Goal: Transaction & Acquisition: Download file/media

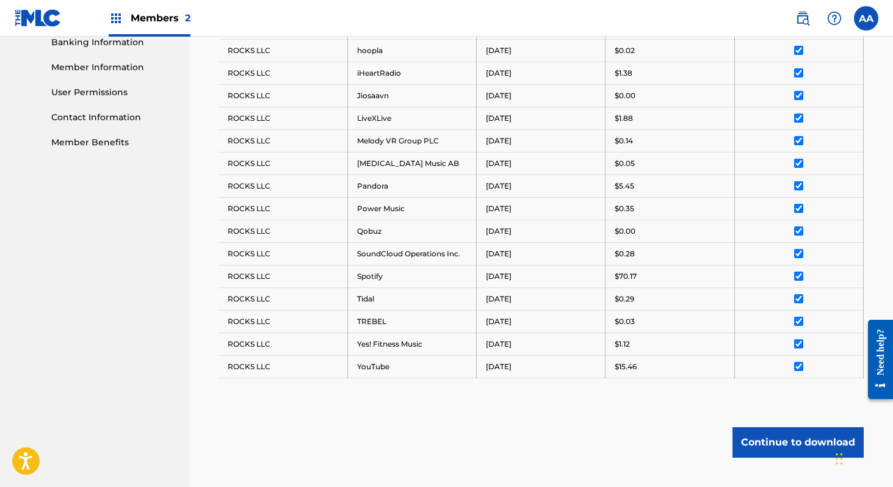
scroll to position [612, 0]
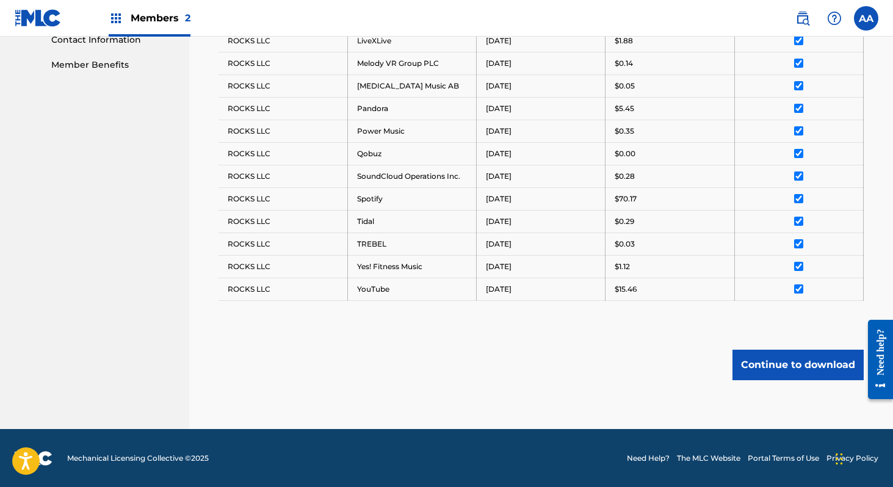
click at [781, 368] on button "Continue to download" at bounding box center [797, 365] width 131 height 31
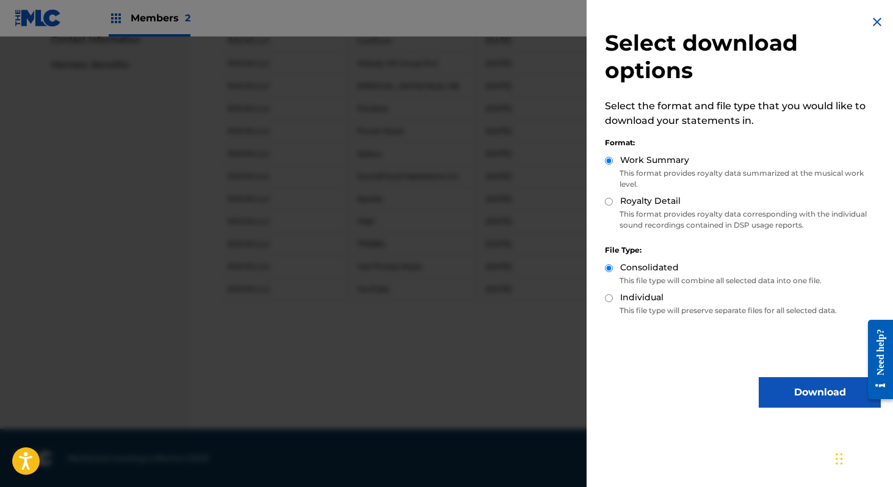
click at [791, 388] on button "Download" at bounding box center [820, 392] width 122 height 31
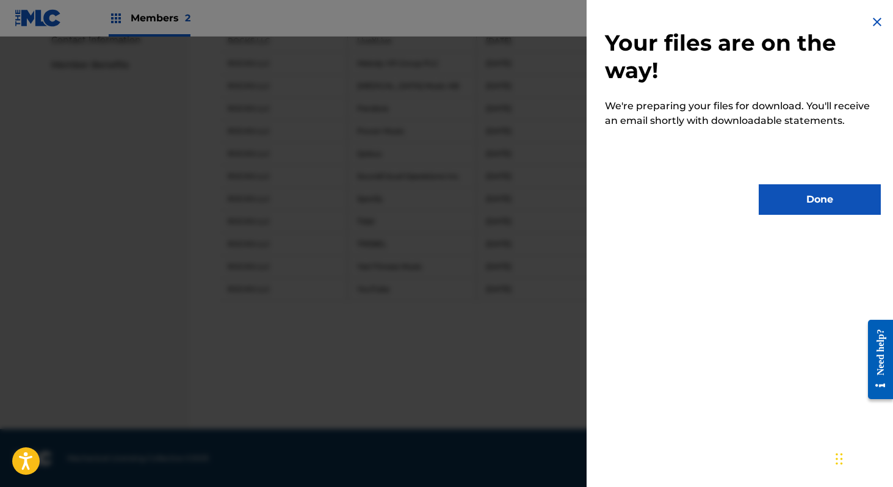
click at [810, 203] on button "Done" at bounding box center [820, 199] width 122 height 31
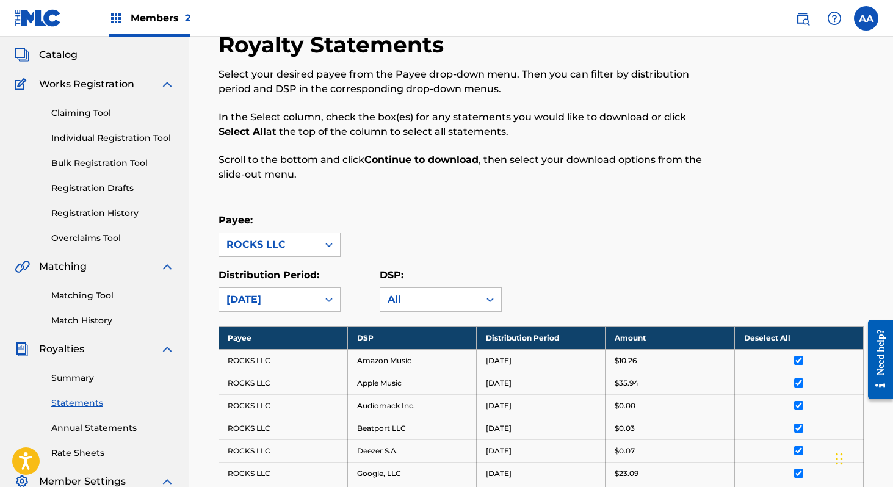
scroll to position [72, 0]
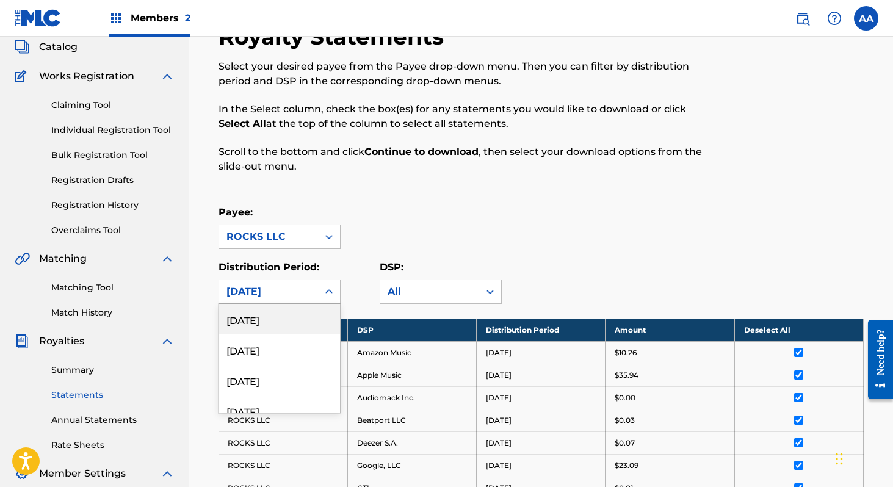
click at [323, 292] on icon at bounding box center [329, 292] width 12 height 12
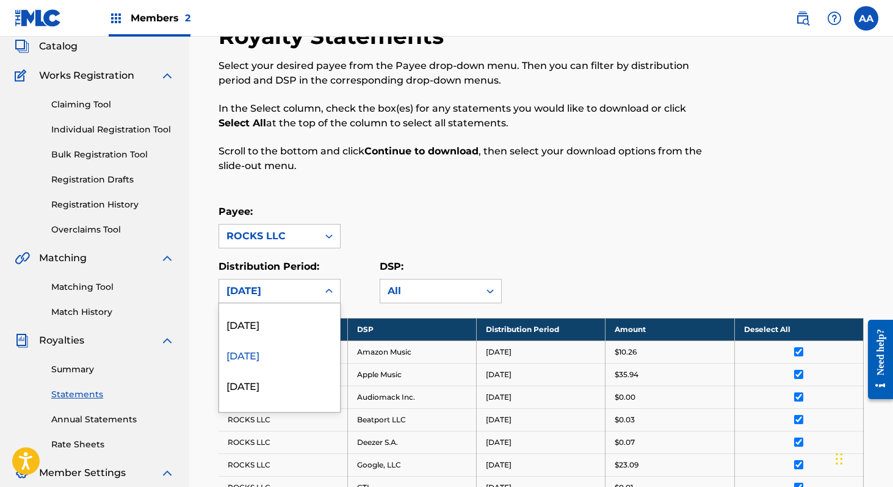
scroll to position [1031, 0]
click at [275, 326] on div "[DATE]" at bounding box center [279, 325] width 121 height 31
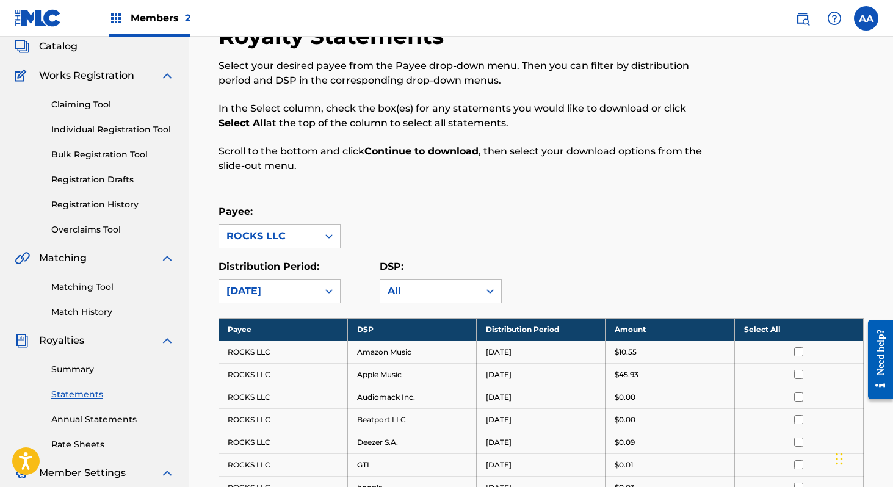
click at [776, 331] on th "Select All" at bounding box center [798, 329] width 129 height 23
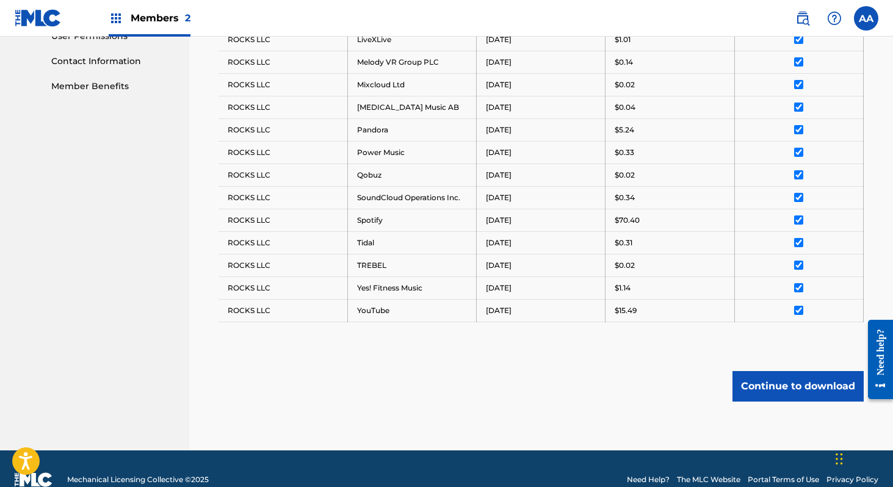
scroll to position [612, 0]
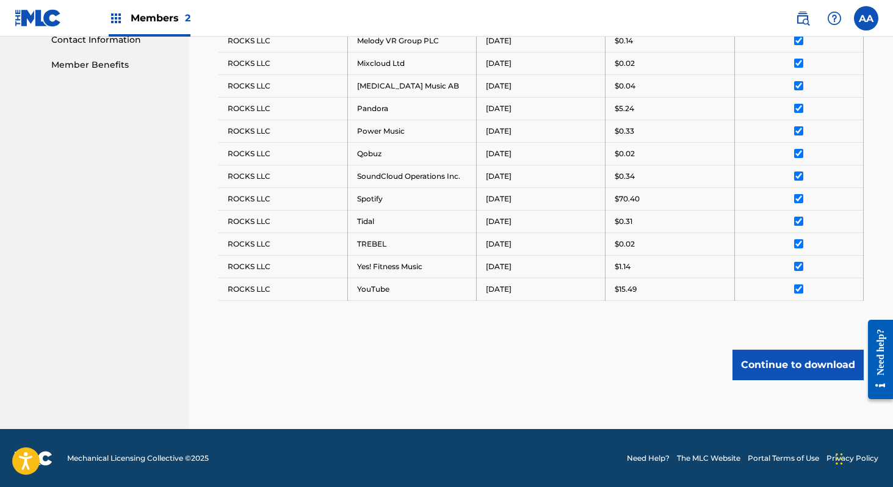
click at [784, 367] on button "Continue to download" at bounding box center [797, 365] width 131 height 31
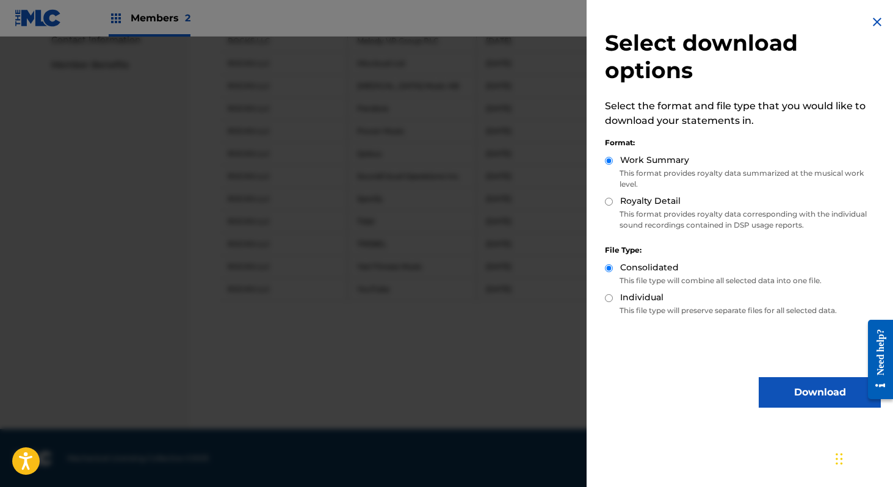
click at [798, 390] on button "Download" at bounding box center [820, 392] width 122 height 31
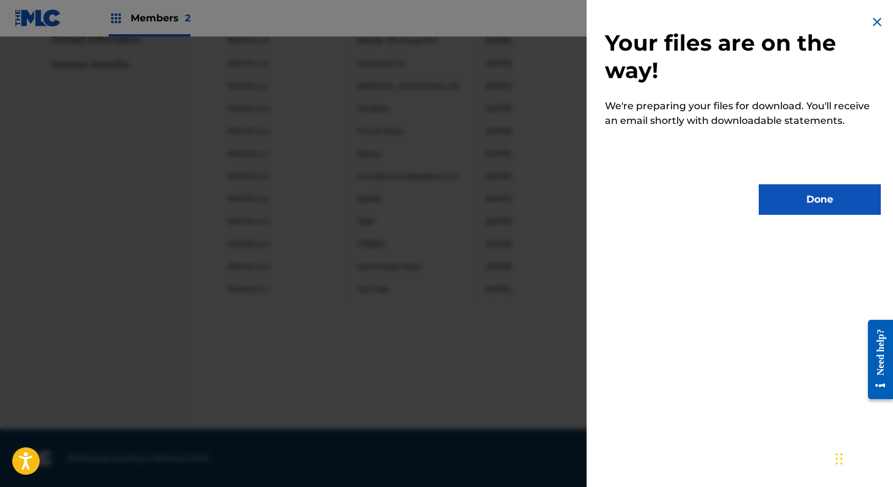
click at [793, 208] on button "Done" at bounding box center [820, 199] width 122 height 31
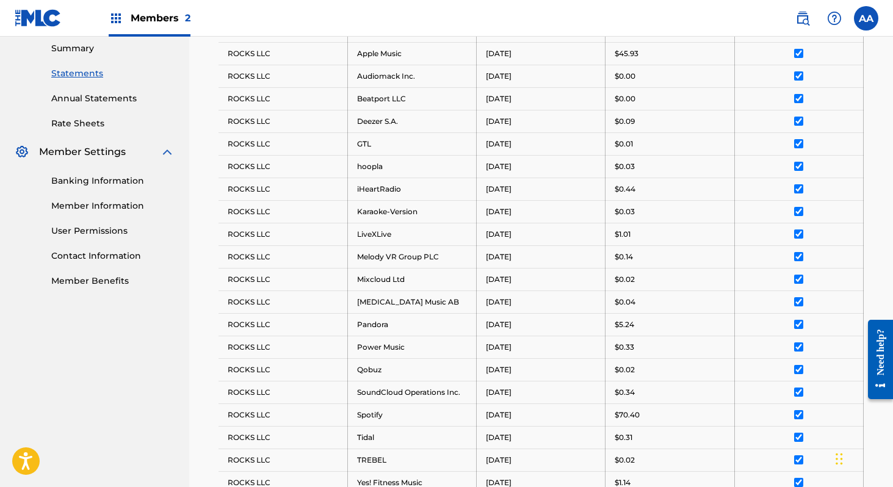
scroll to position [296, 0]
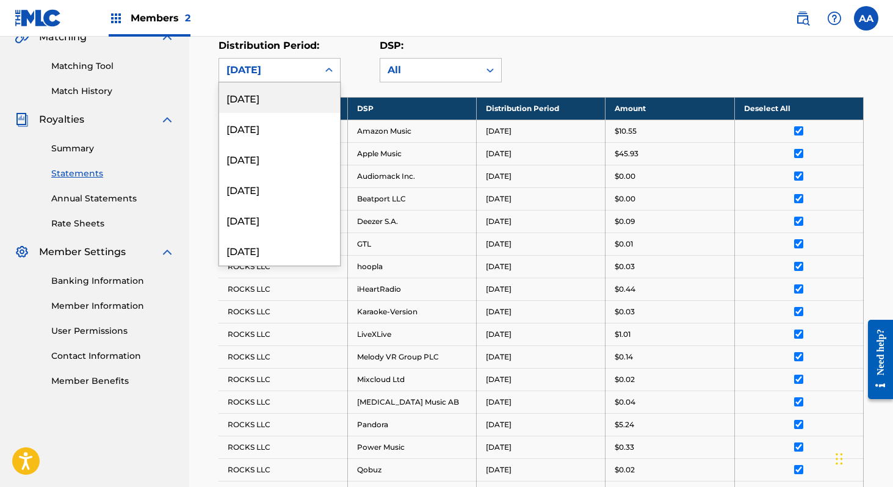
click at [328, 65] on icon at bounding box center [329, 70] width 12 height 12
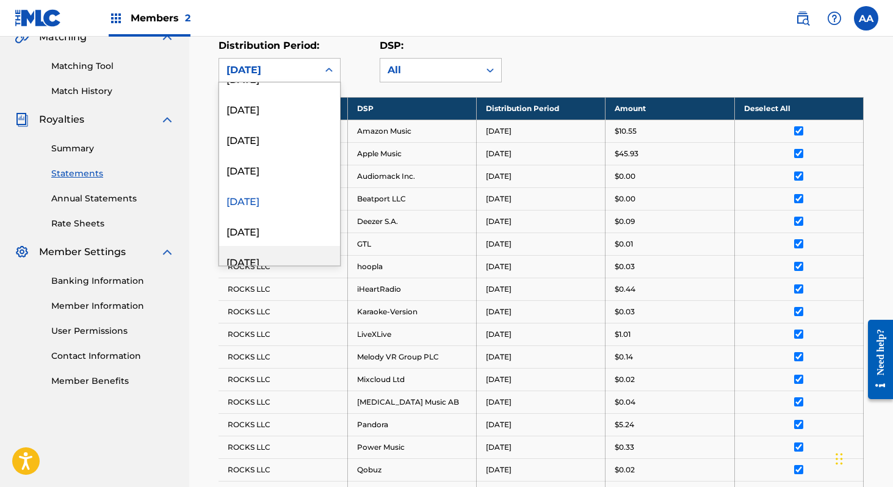
scroll to position [936, 0]
click at [276, 167] on div "[DATE]" at bounding box center [279, 168] width 121 height 31
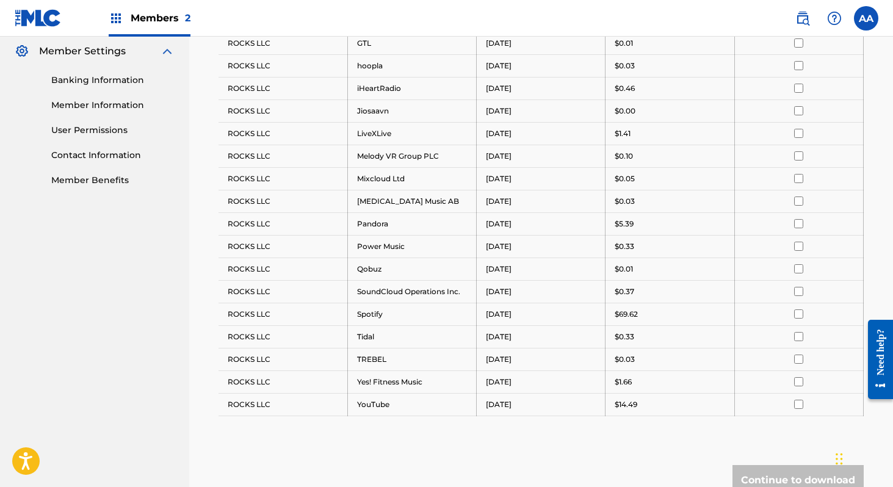
scroll to position [312, 0]
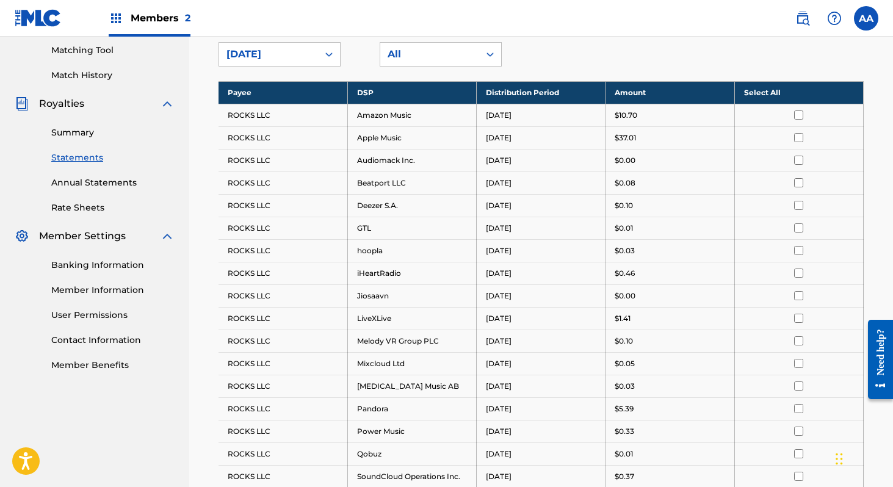
click at [789, 81] on th "Select All" at bounding box center [798, 92] width 129 height 23
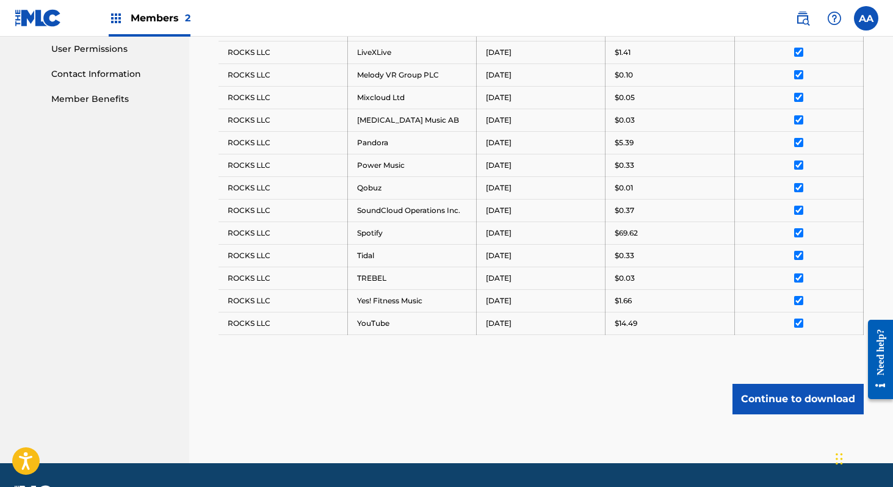
scroll to position [612, 0]
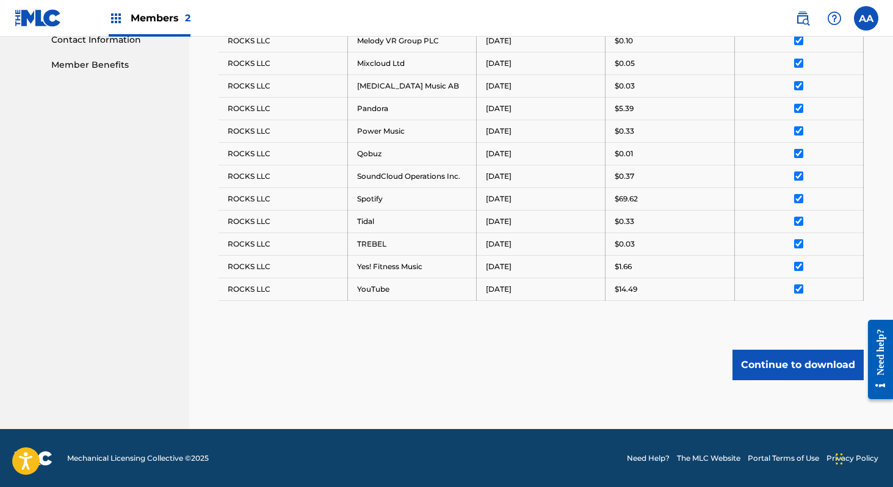
click at [803, 370] on button "Continue to download" at bounding box center [797, 365] width 131 height 31
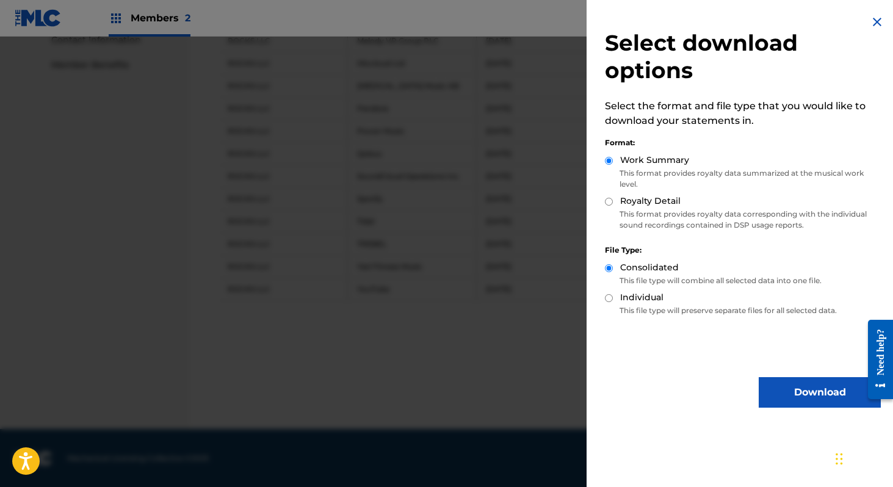
click at [815, 392] on button "Download" at bounding box center [820, 392] width 122 height 31
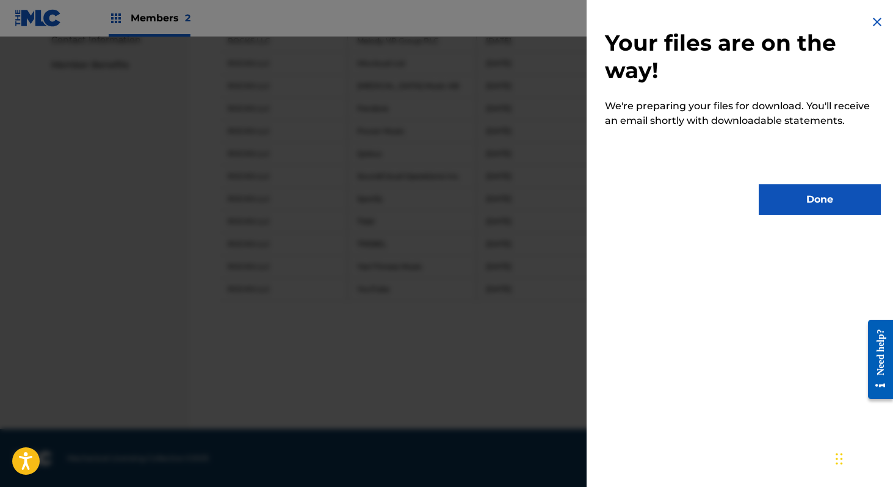
click at [826, 193] on button "Done" at bounding box center [820, 199] width 122 height 31
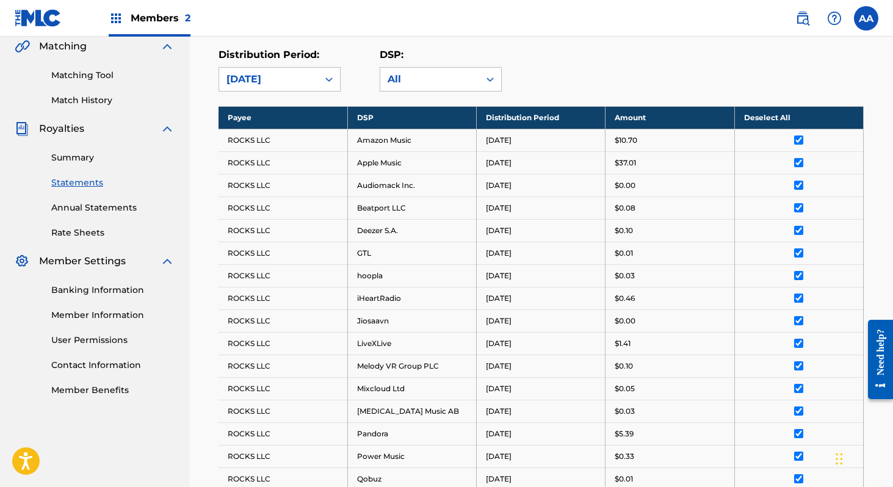
scroll to position [286, 0]
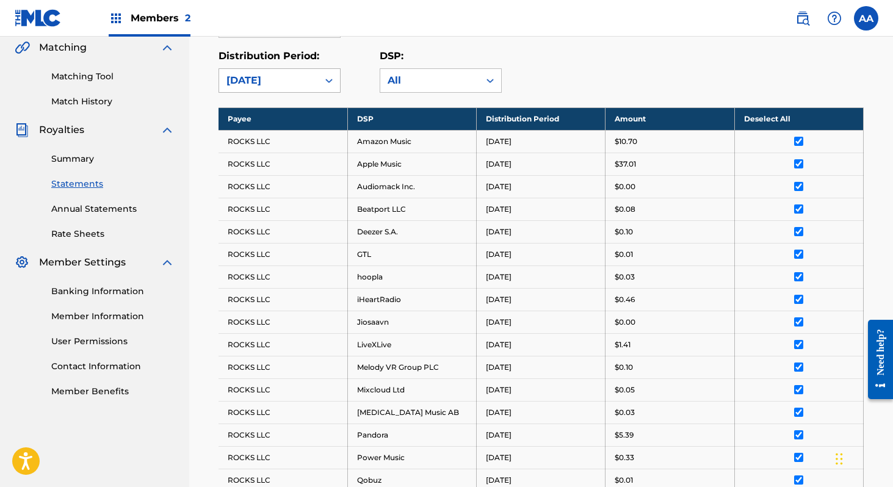
drag, startPoint x: 329, startPoint y: 78, endPoint x: 323, endPoint y: 73, distance: 7.5
click at [328, 78] on icon at bounding box center [329, 80] width 12 height 12
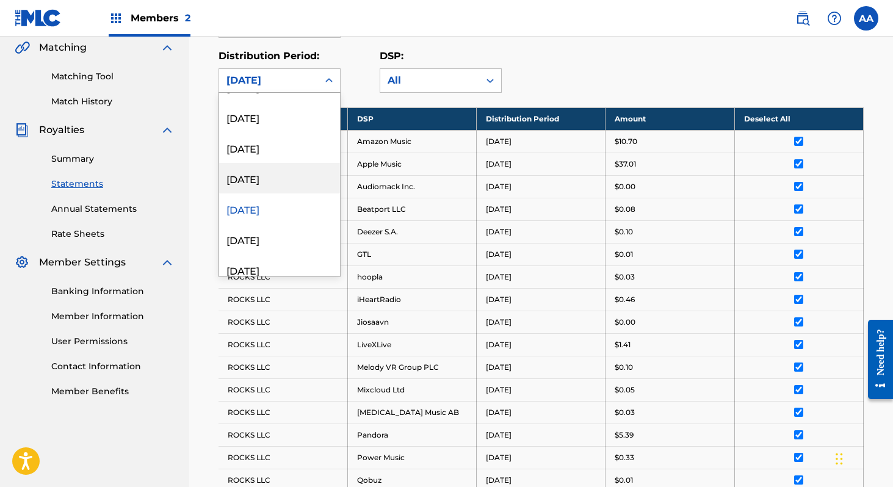
scroll to position [908, 0]
click at [298, 176] on div "[DATE]" at bounding box center [279, 177] width 121 height 31
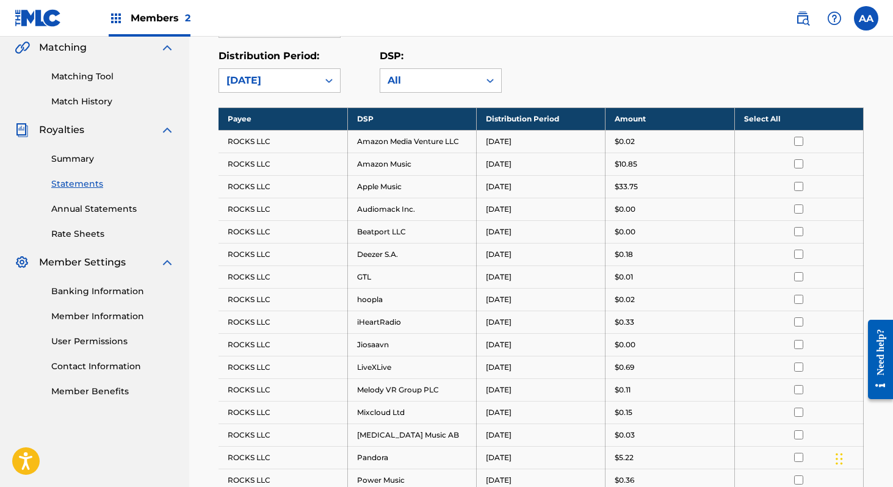
click at [803, 125] on th "Select All" at bounding box center [798, 118] width 129 height 23
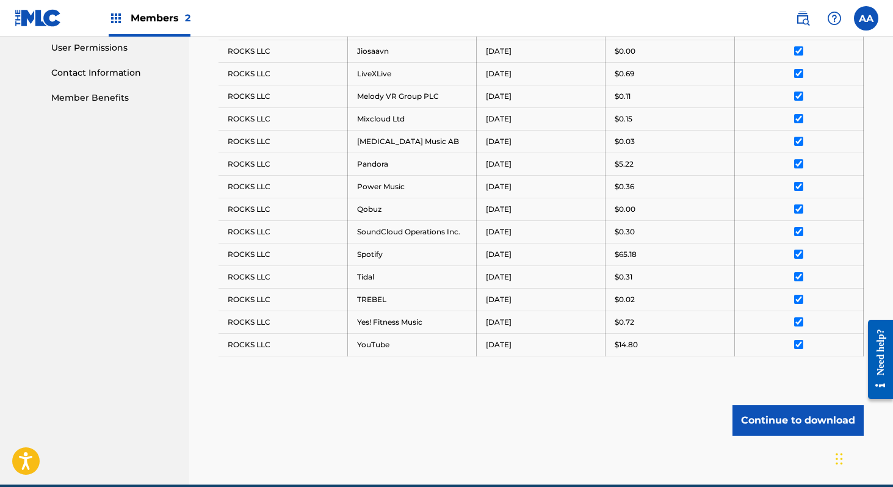
scroll to position [635, 0]
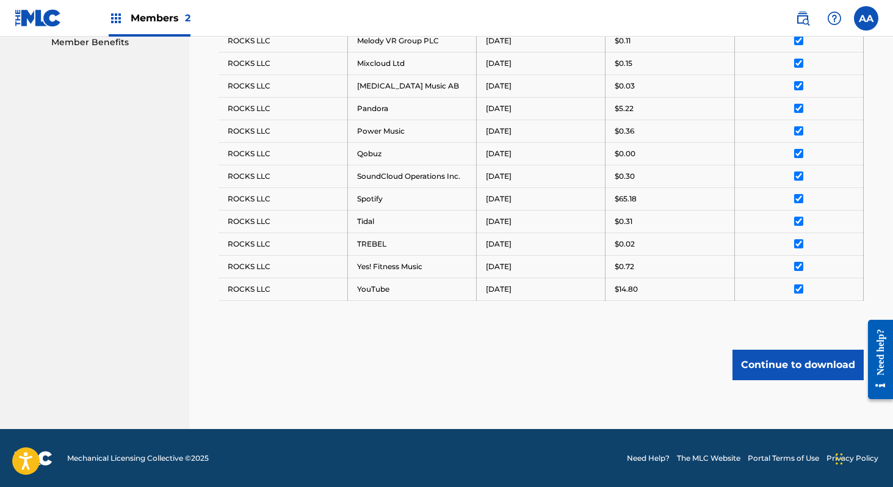
click at [805, 368] on button "Continue to download" at bounding box center [797, 365] width 131 height 31
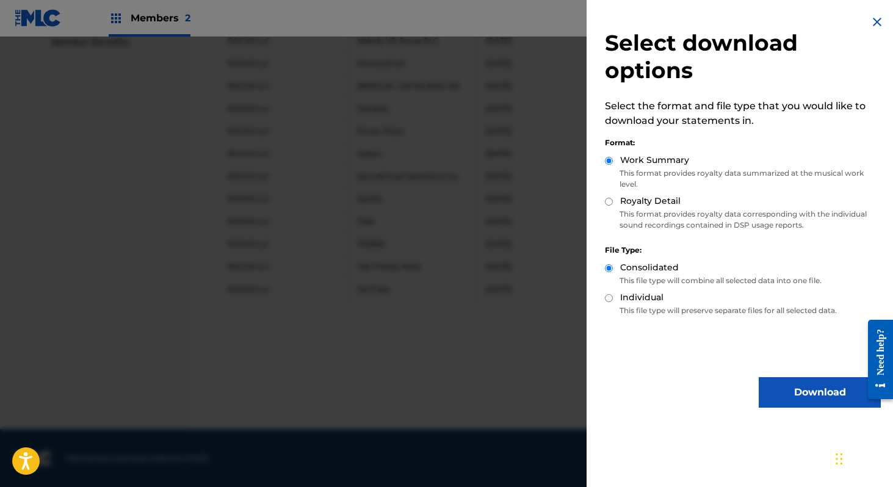
click at [811, 392] on button "Download" at bounding box center [820, 392] width 122 height 31
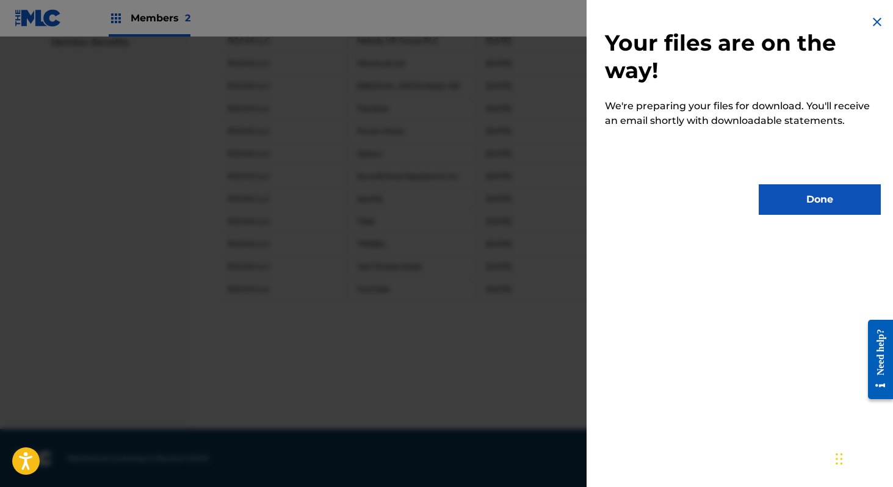
click at [811, 203] on button "Done" at bounding box center [820, 199] width 122 height 31
